Goal: Transaction & Acquisition: Download file/media

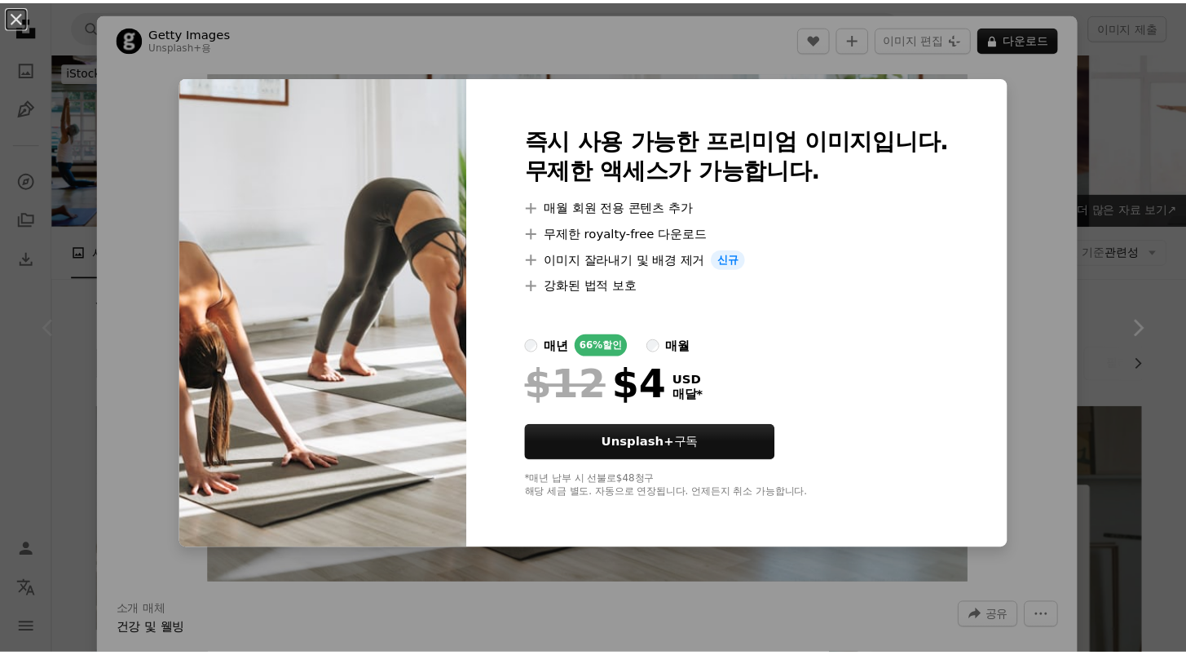
scroll to position [322, 0]
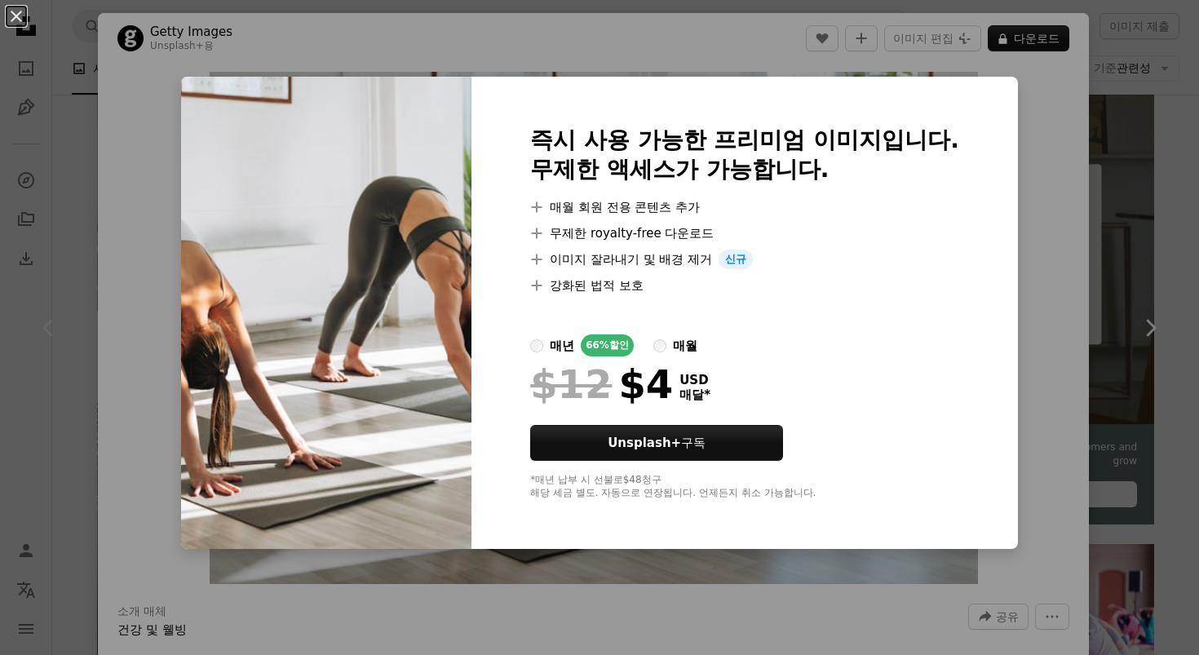
click at [1115, 166] on div "An X shape 즉시 사용 가능한 프리미엄 이미지입니다. 무제한 액세스가 가능합니다. A plus sign 매월 회원 전용 콘텐츠 추가 A…" at bounding box center [599, 327] width 1199 height 655
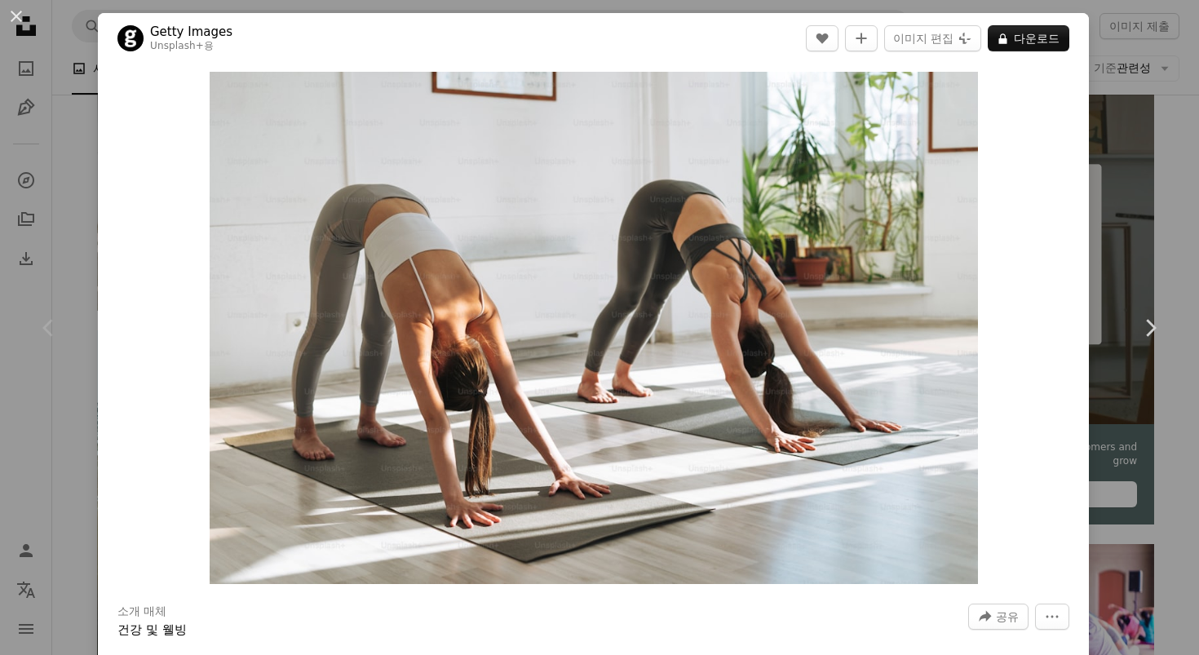
click at [32, 196] on div "An X shape Chevron left Chevron right Getty Images Unsplash+ 용 A heart A plus s…" at bounding box center [599, 327] width 1199 height 655
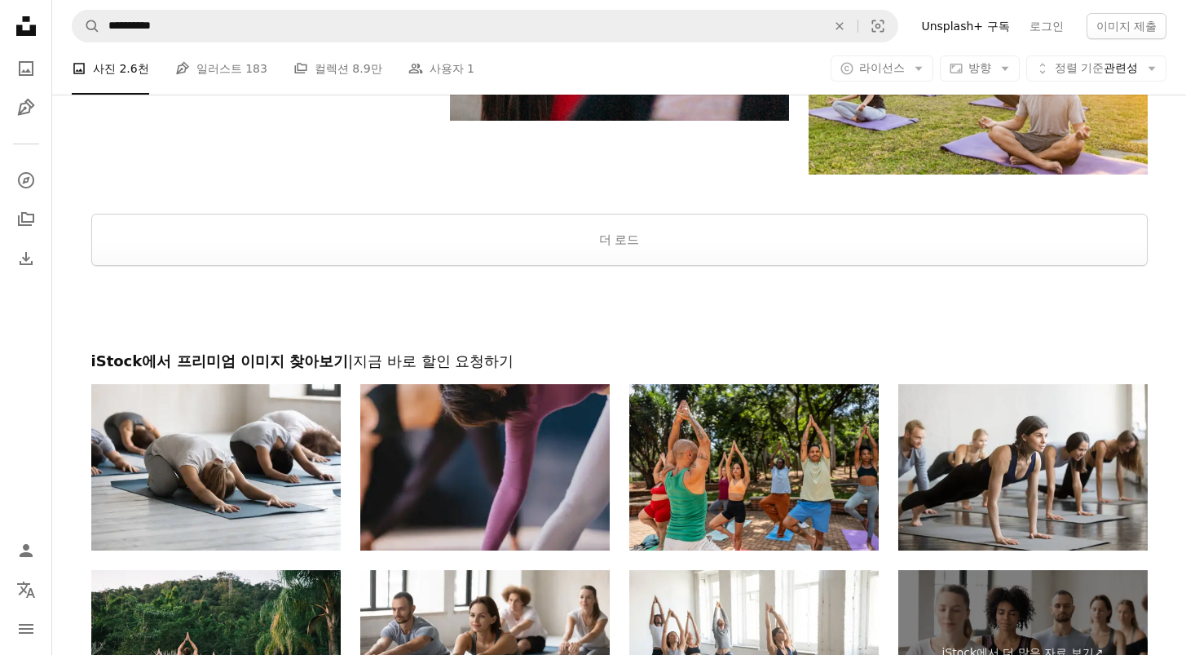
scroll to position [2626, 0]
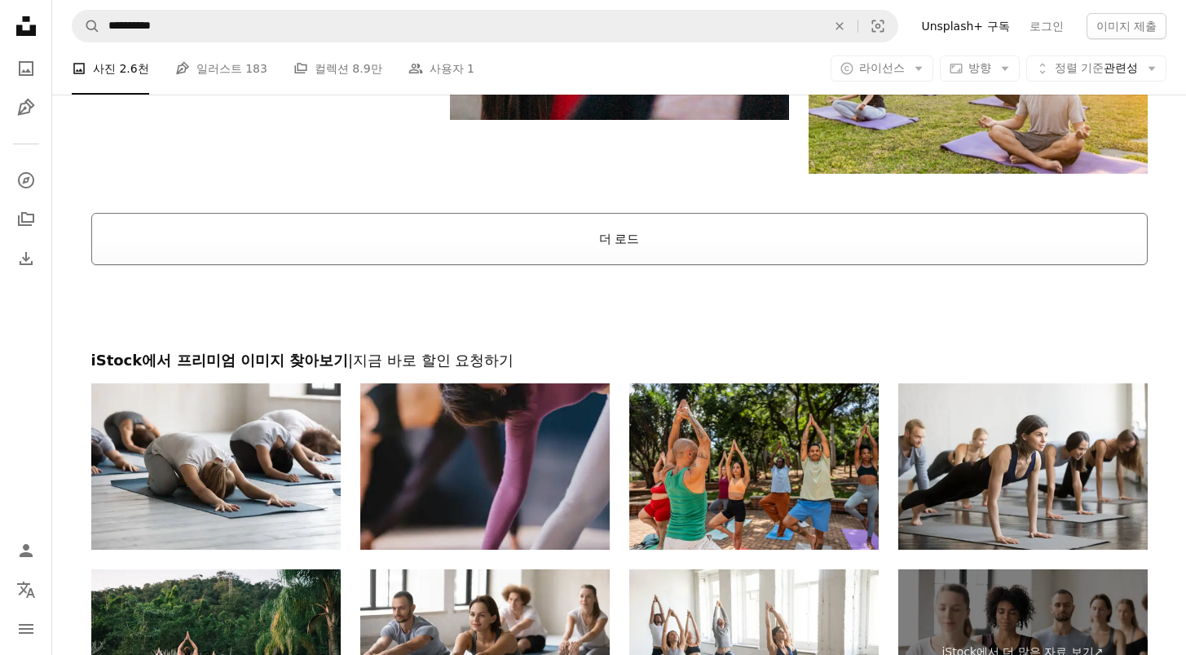
click at [656, 253] on button "더 로드" at bounding box center [619, 239] width 1057 height 52
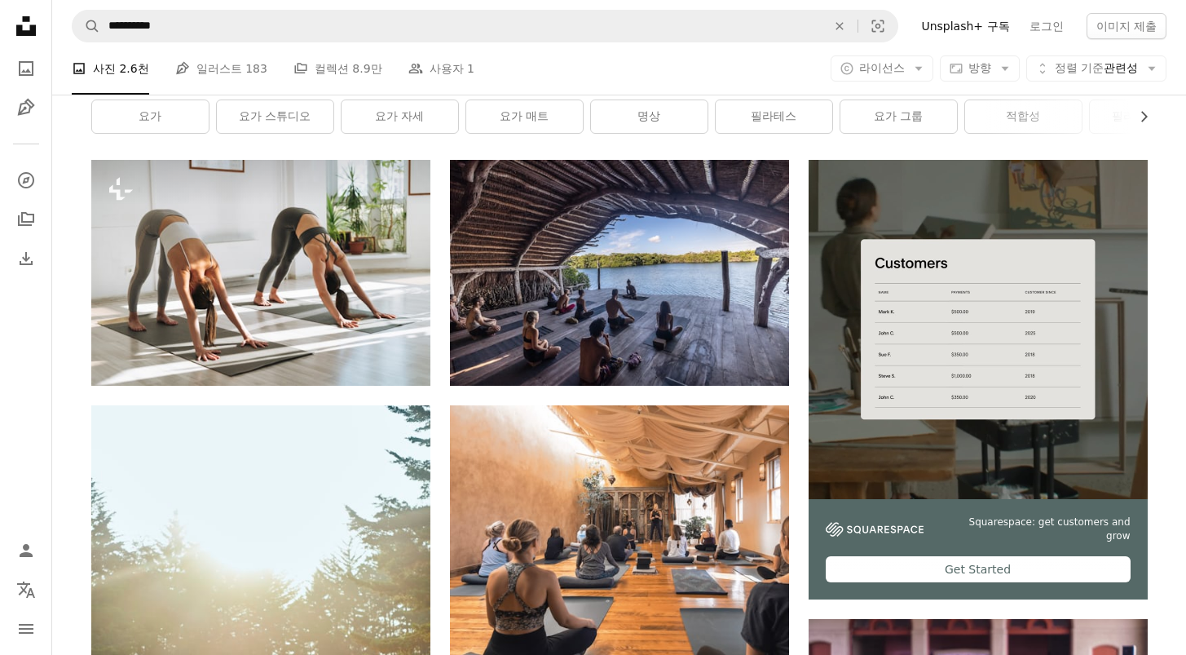
scroll to position [0, 0]
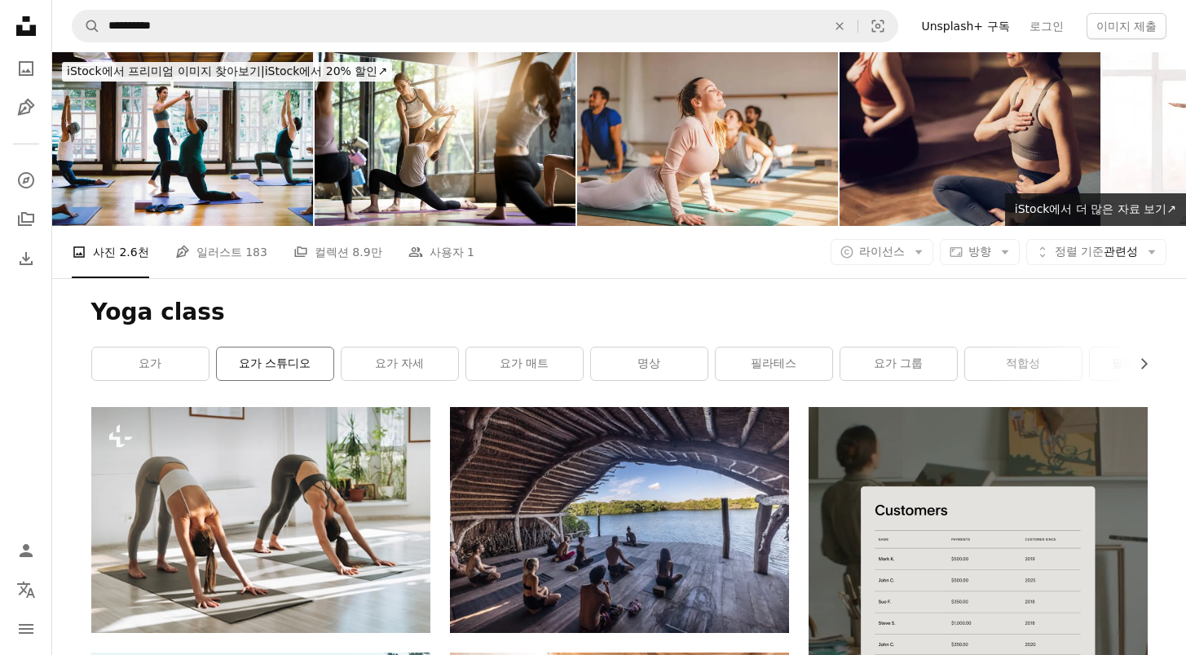
click at [245, 364] on link "요가 스튜디오" at bounding box center [275, 363] width 117 height 33
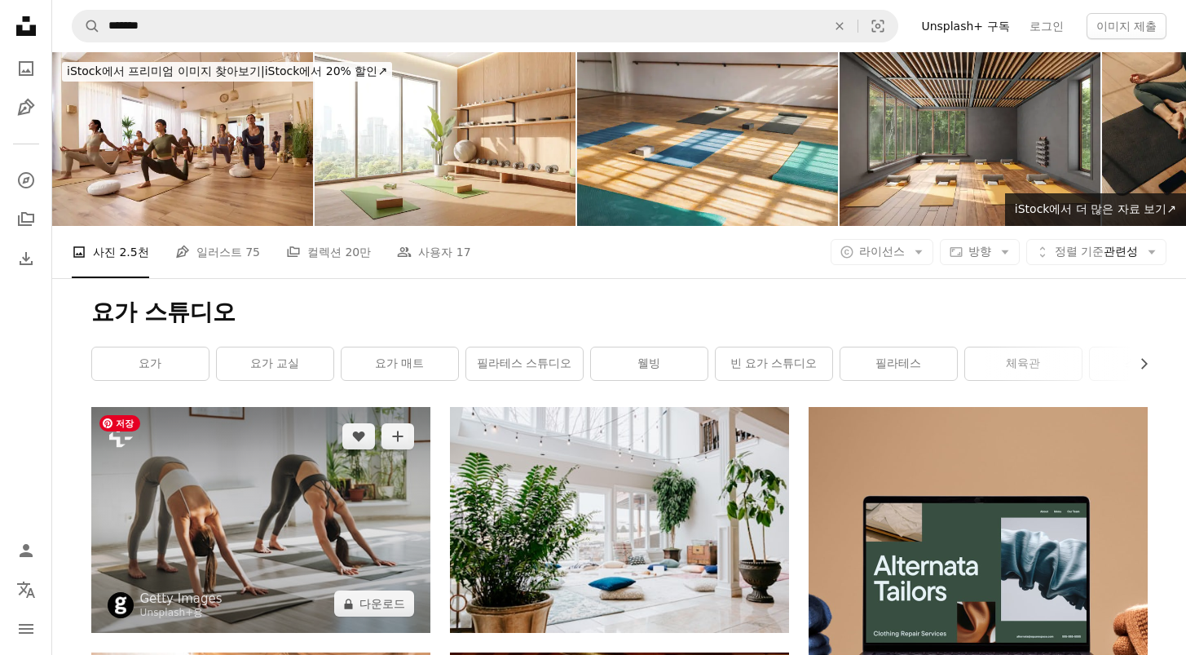
click at [345, 466] on img at bounding box center [260, 520] width 339 height 226
